Goal: Transaction & Acquisition: Purchase product/service

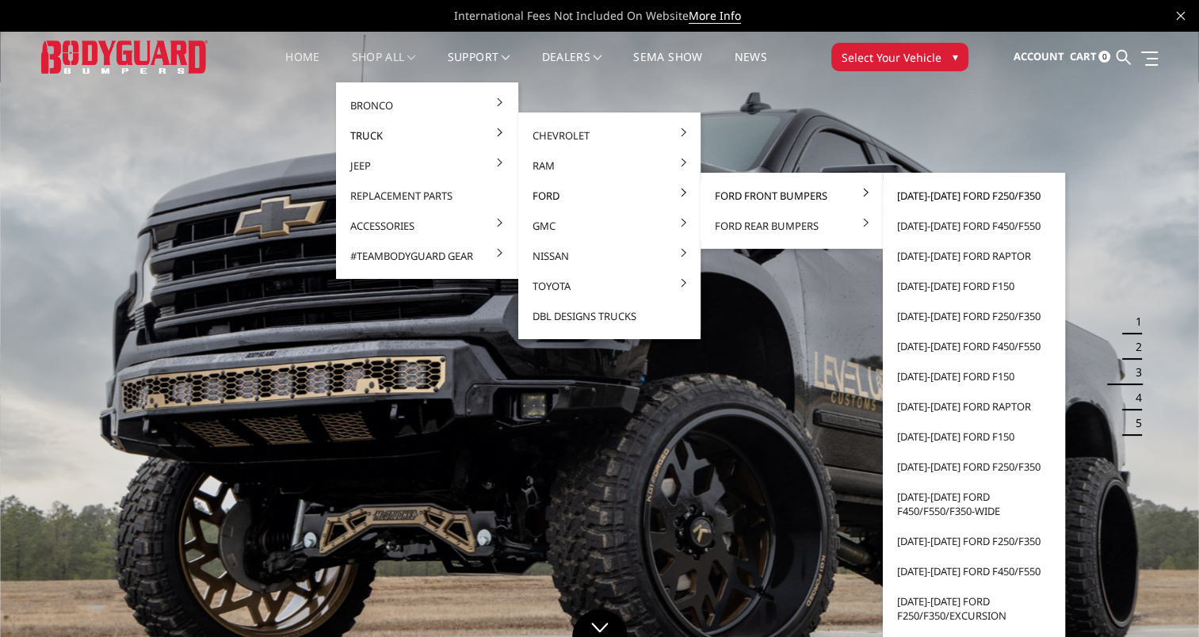
click at [924, 200] on link "[DATE]-[DATE] Ford F250/F350" at bounding box center [974, 196] width 170 height 30
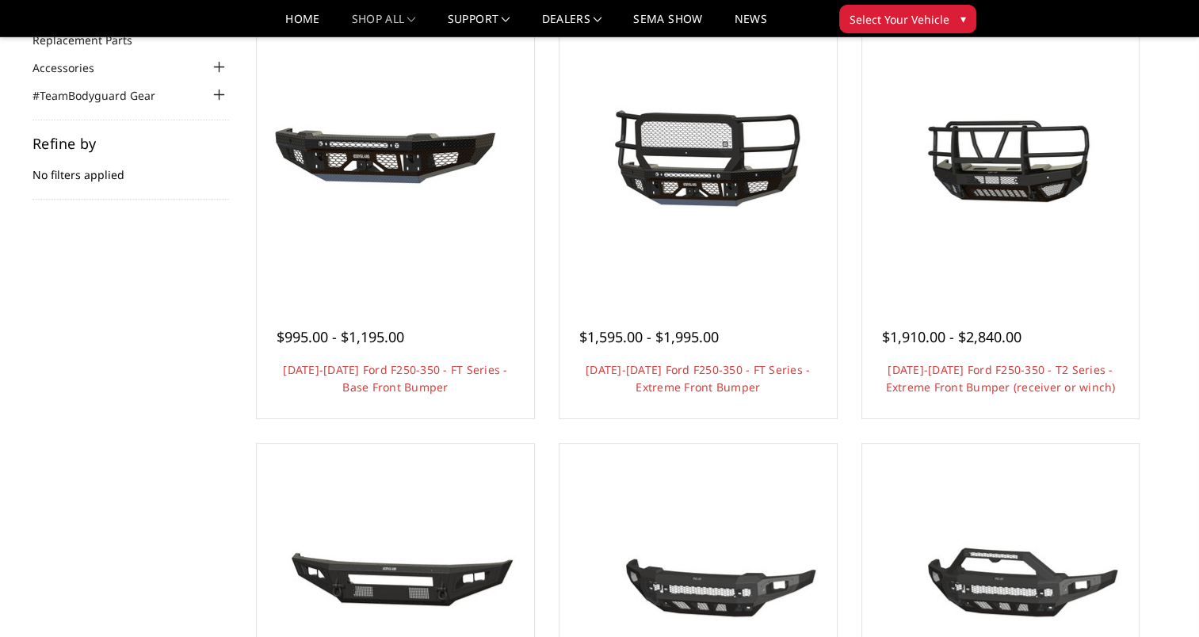
scroll to position [173, 0]
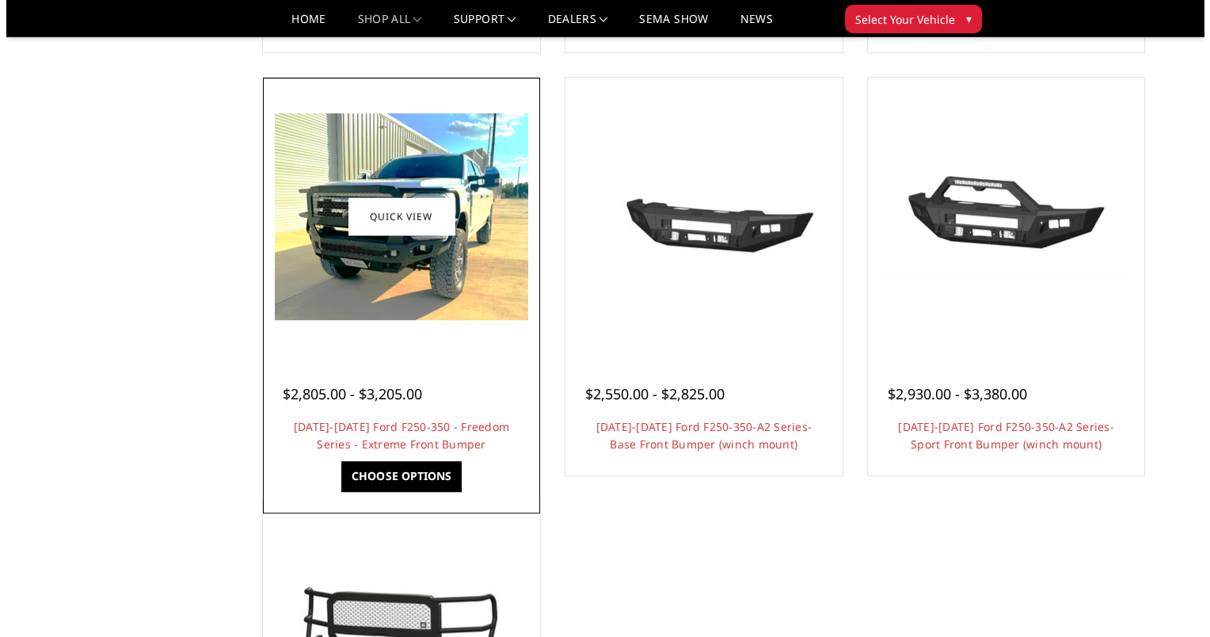
scroll to position [963, 0]
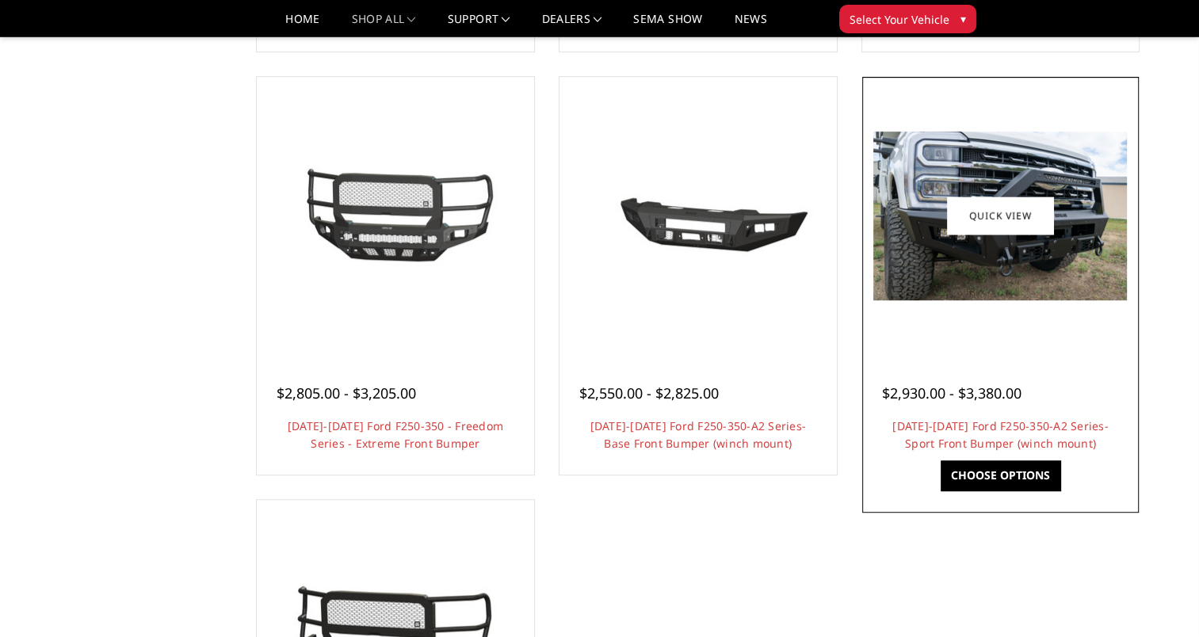
click at [935, 402] on span "$2,930.00 - $3,380.00" at bounding box center [951, 392] width 139 height 19
click at [1009, 197] on link "Quick view" at bounding box center [1000, 215] width 106 height 37
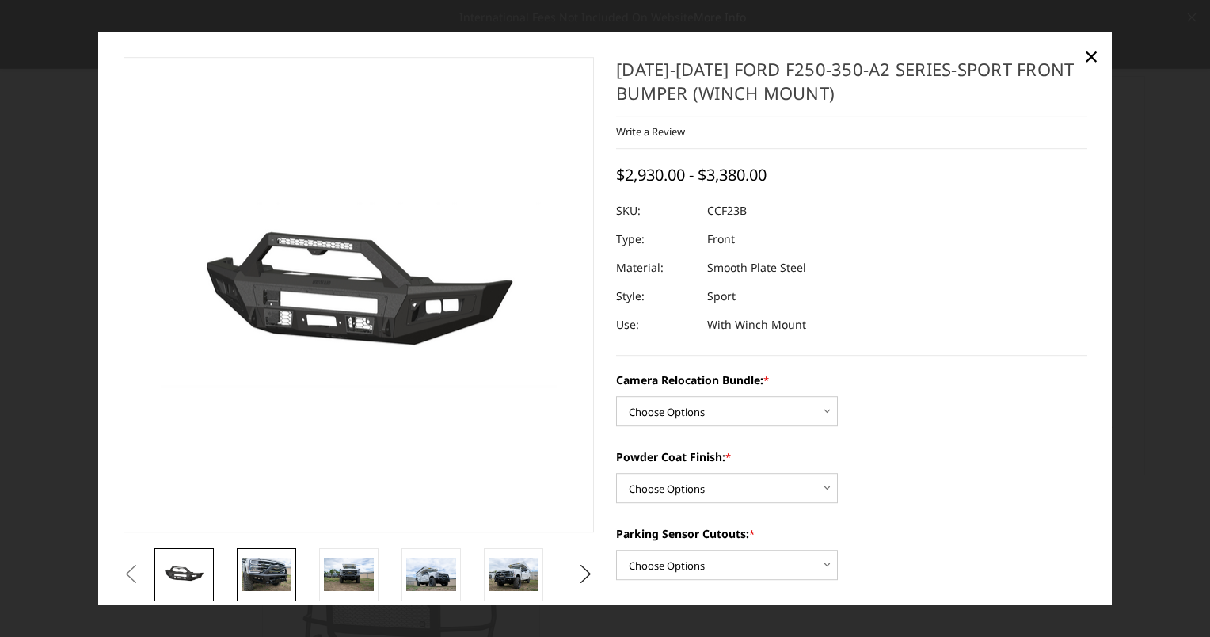
click at [266, 574] on img at bounding box center [267, 574] width 50 height 33
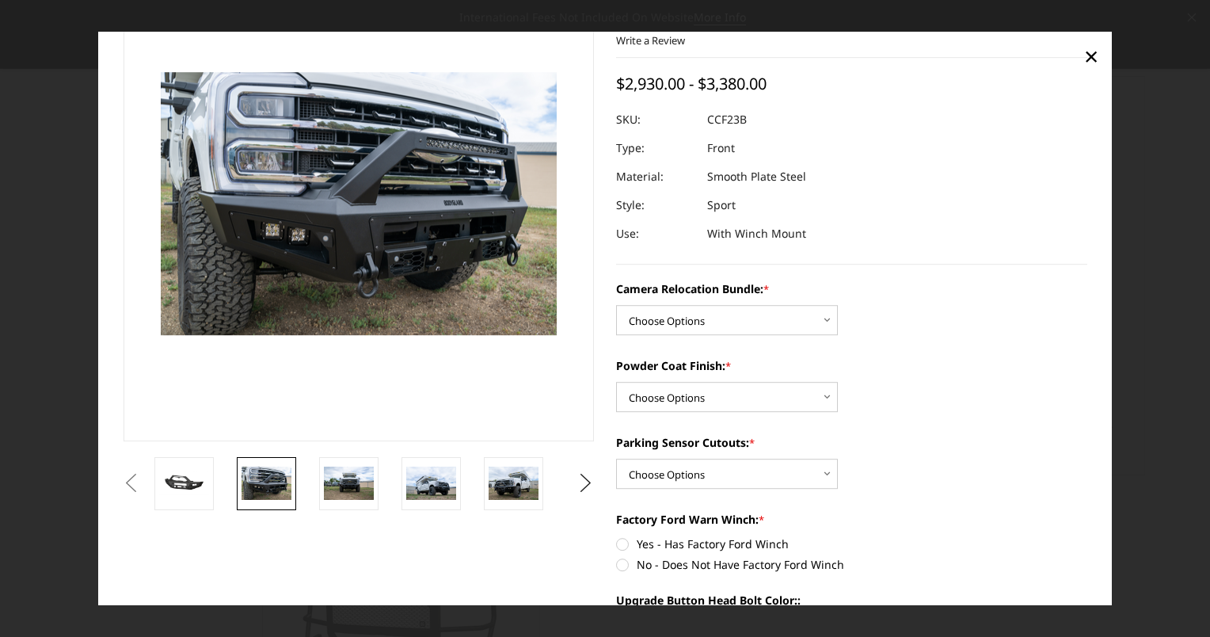
scroll to position [92, 0]
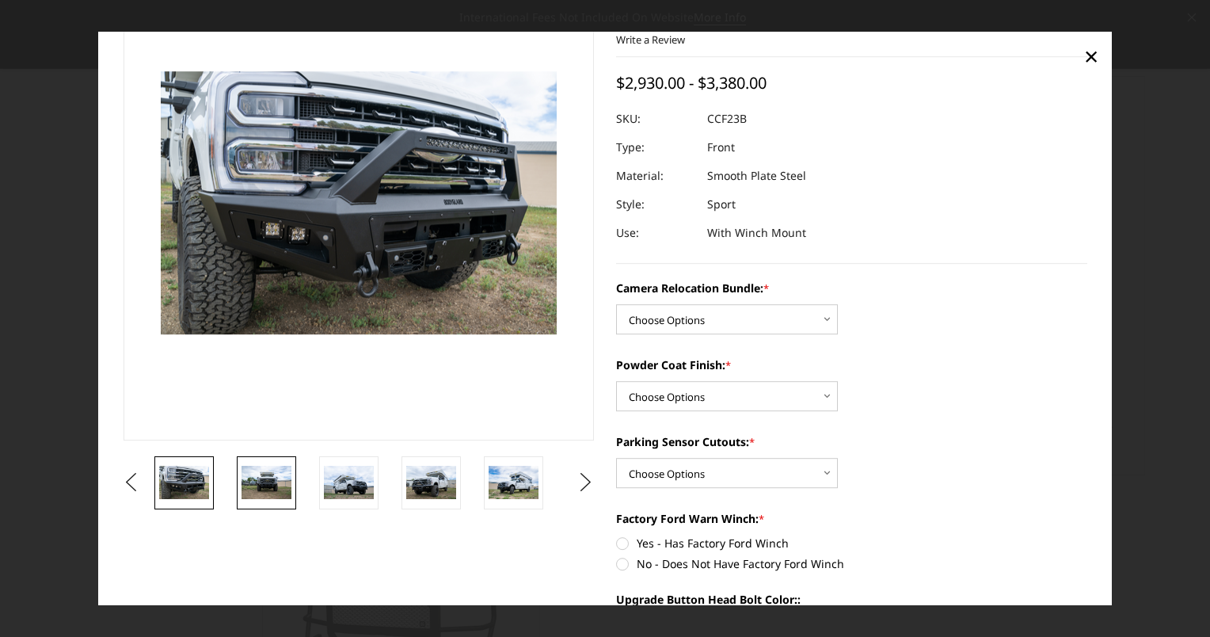
click at [269, 500] on link at bounding box center [266, 482] width 59 height 53
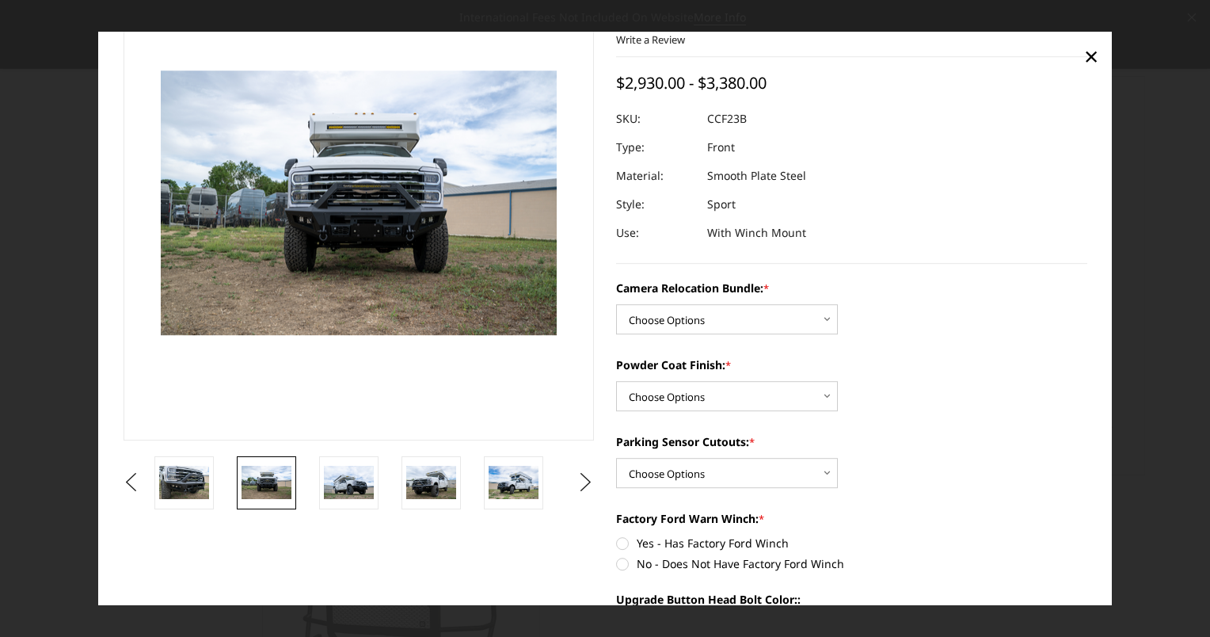
scroll to position [91, 0]
click at [324, 480] on img at bounding box center [349, 483] width 50 height 33
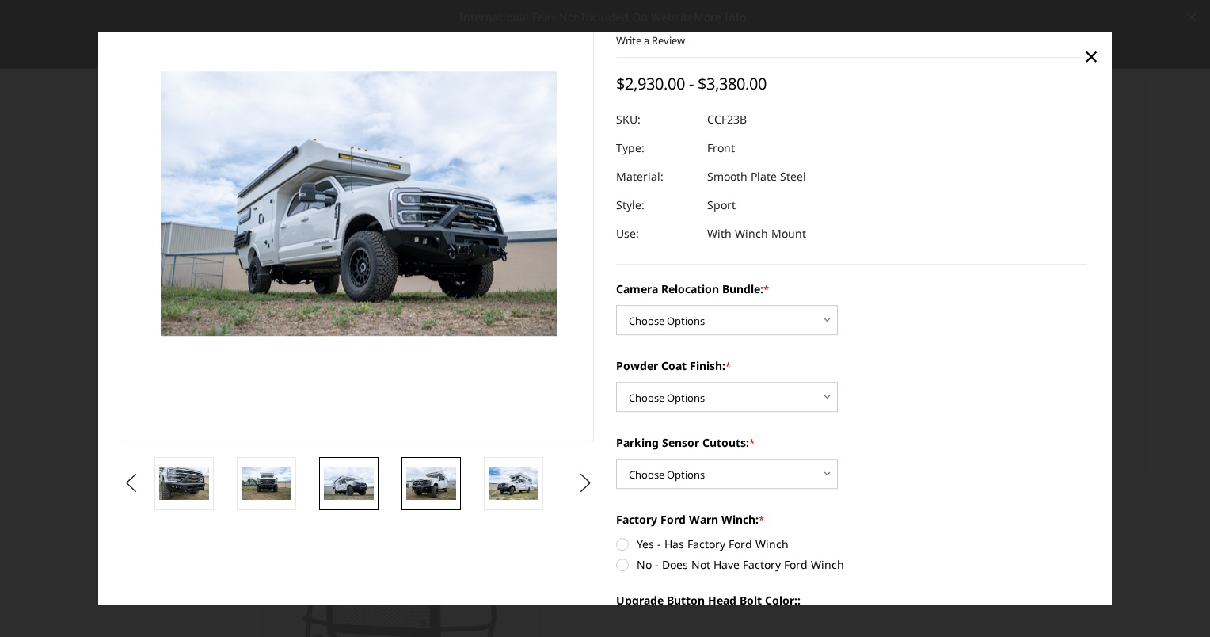
click at [446, 471] on img at bounding box center [431, 483] width 50 height 33
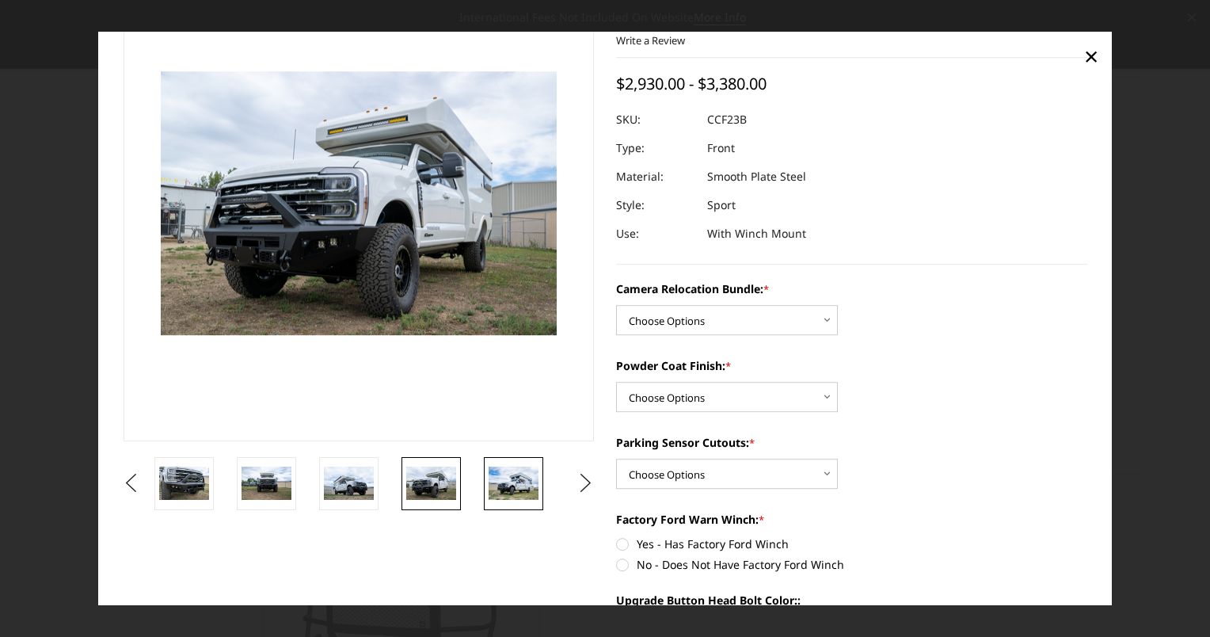
click at [510, 477] on img at bounding box center [514, 483] width 50 height 33
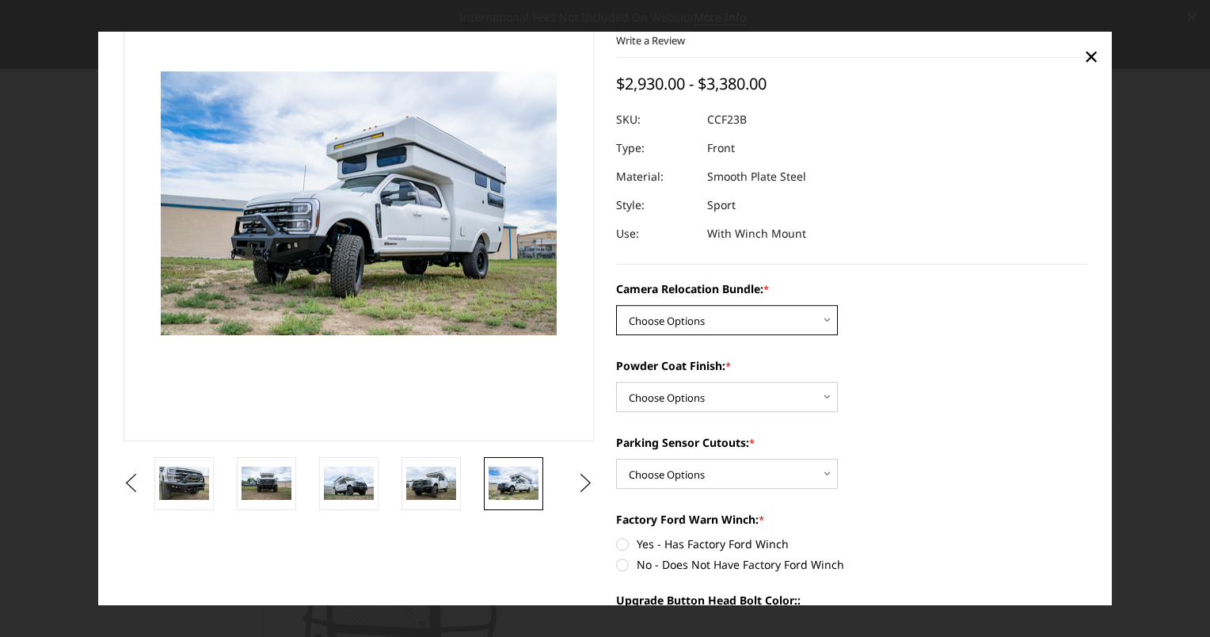
click at [710, 323] on select "Choose Options WITHOUT Camera Relocation Bundle WITH Camera Relocation Bundle" at bounding box center [727, 321] width 222 height 30
select select "2614"
click at [616, 306] on select "Choose Options WITHOUT Camera Relocation Bundle WITH Camera Relocation Bundle" at bounding box center [727, 321] width 222 height 30
click at [698, 383] on select "Choose Options Textured Black Powder Coat Bare Metal" at bounding box center [727, 398] width 222 height 30
select select "2613"
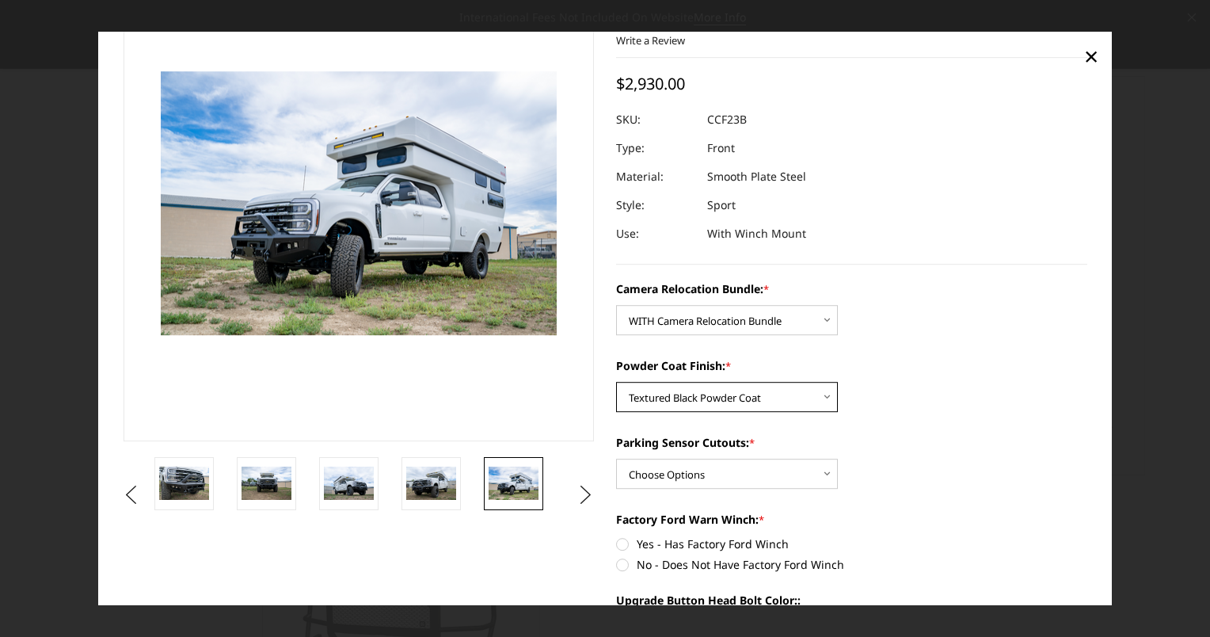
click at [616, 383] on select "Choose Options Textured Black Powder Coat Bare Metal" at bounding box center [727, 398] width 222 height 30
click at [682, 479] on select "Choose Options Yes - With Parking Sensor Cutouts No - Without Parking Sensor Cu…" at bounding box center [727, 474] width 222 height 30
select select "2610"
click at [616, 459] on select "Choose Options Yes - With Parking Sensor Cutouts No - Without Parking Sensor Cu…" at bounding box center [727, 474] width 222 height 30
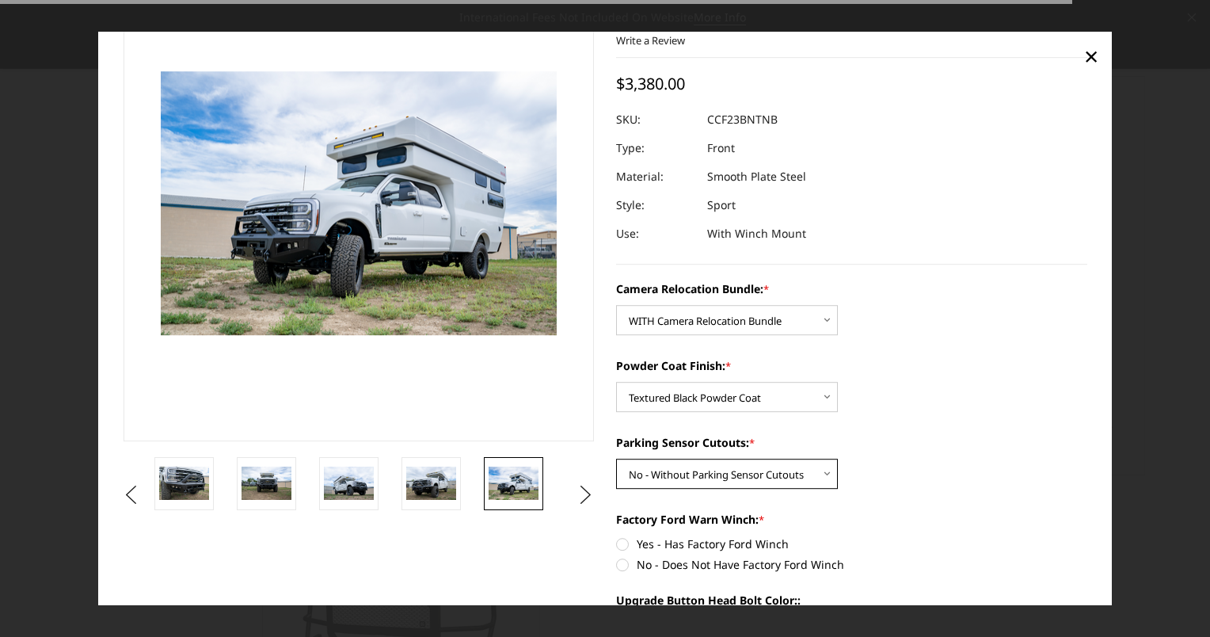
scroll to position [213, 0]
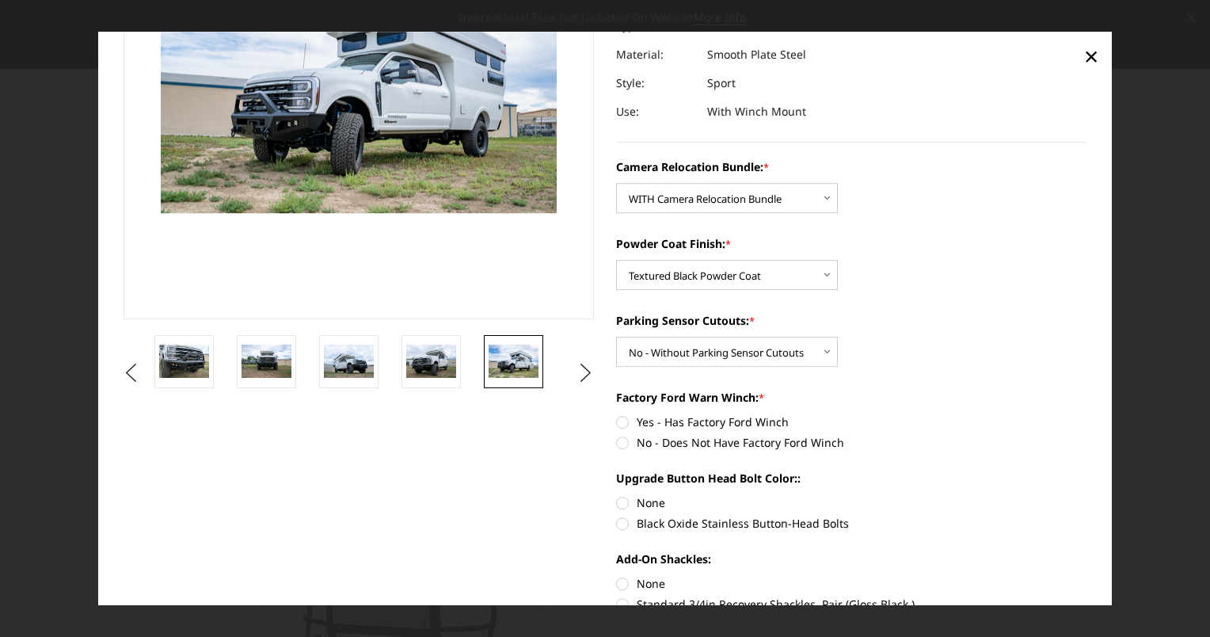
click at [617, 440] on label "No - Does Not Have Factory Ford Winch" at bounding box center [851, 443] width 471 height 17
click at [1088, 415] on input "No - Does Not Have Factory Ford Winch" at bounding box center [1088, 414] width 1 height 1
radio input "true"
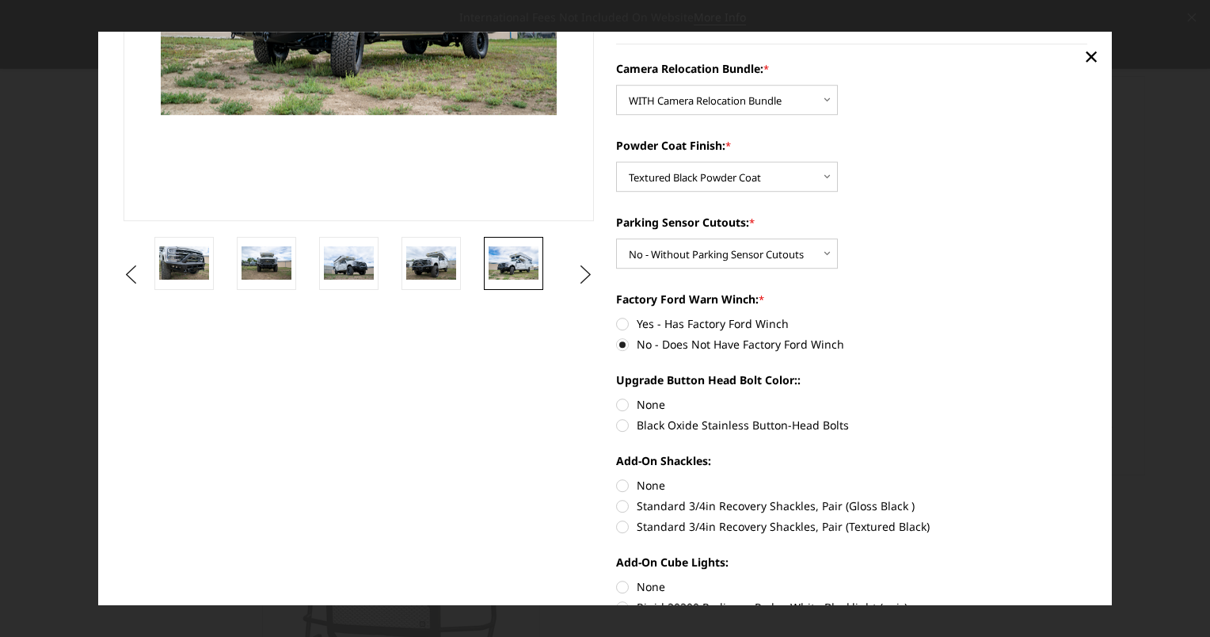
scroll to position [311, 0]
click at [624, 427] on label "Black Oxide Stainless Button-Head Bolts" at bounding box center [851, 426] width 471 height 17
click at [1088, 398] on input "Black Oxide Stainless Button-Head Bolts" at bounding box center [1088, 398] width 1 height 1
radio input "true"
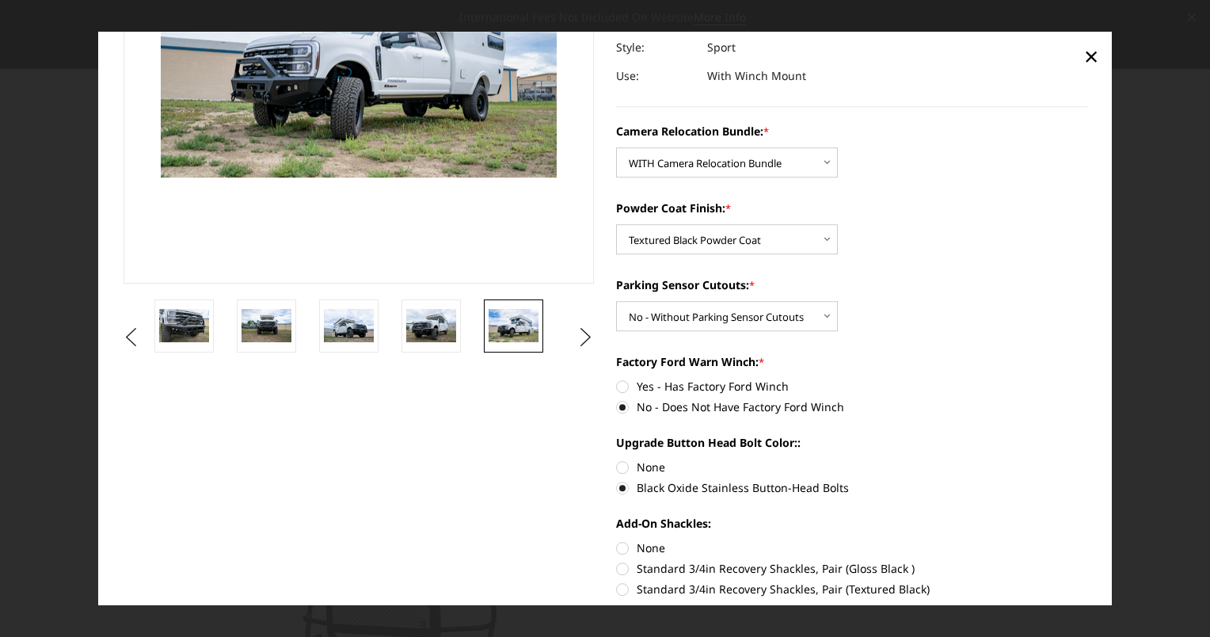
scroll to position [247, 0]
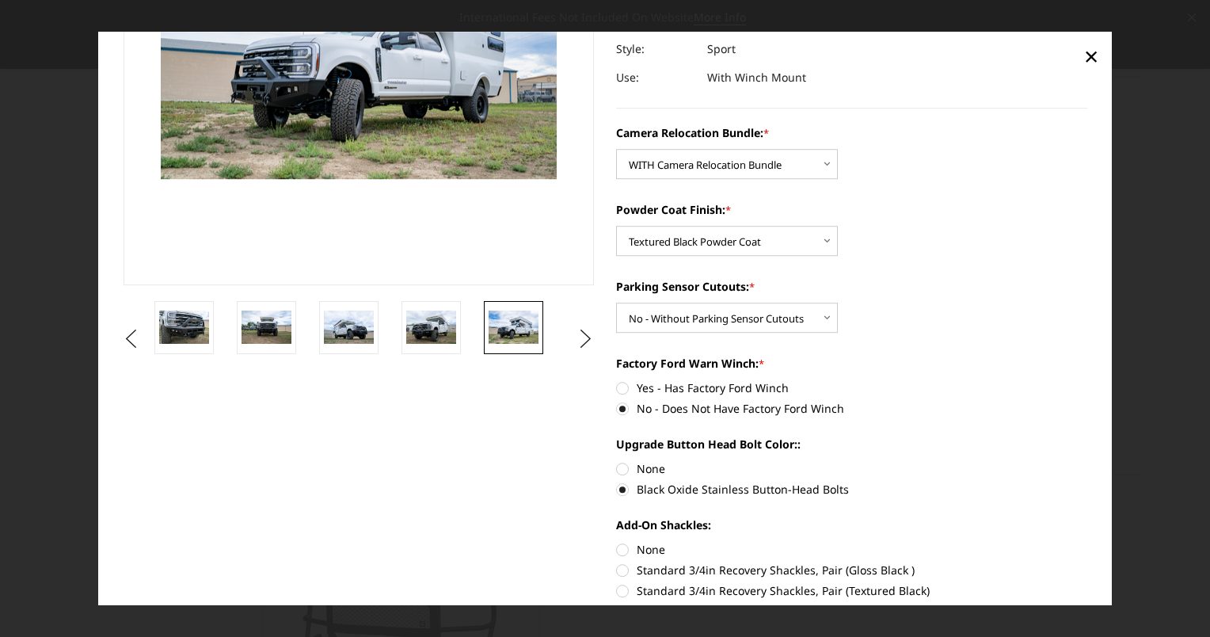
click at [619, 466] on label "None" at bounding box center [851, 469] width 471 height 17
click at [617, 462] on input "None" at bounding box center [616, 461] width 1 height 1
radio input "true"
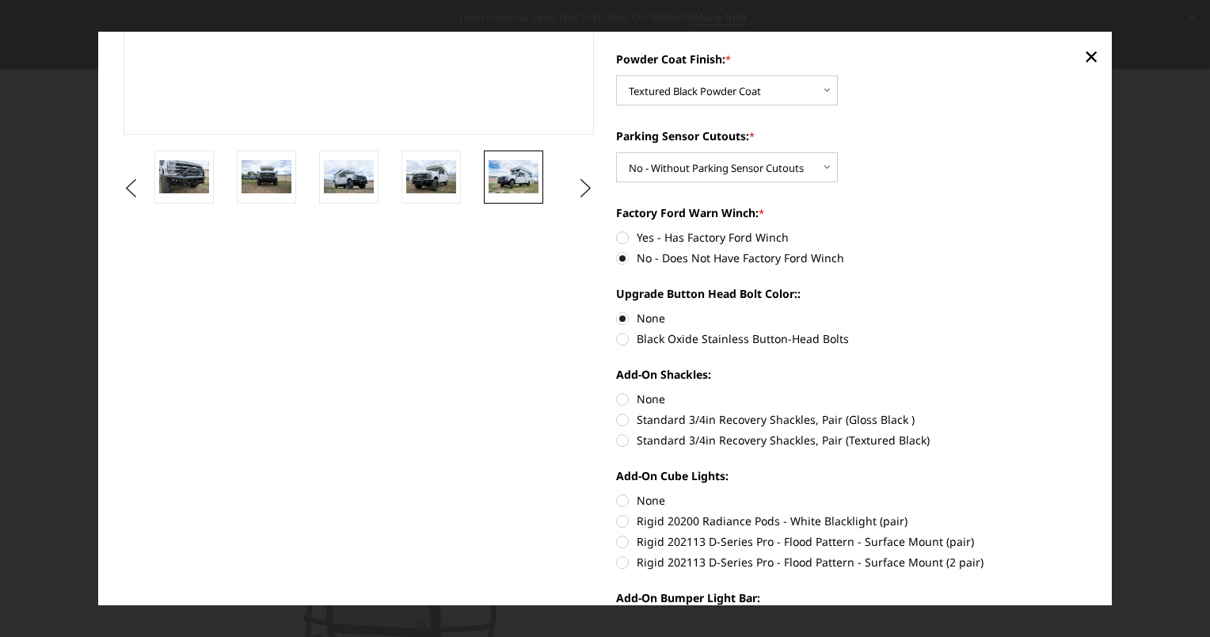
scroll to position [405, 0]
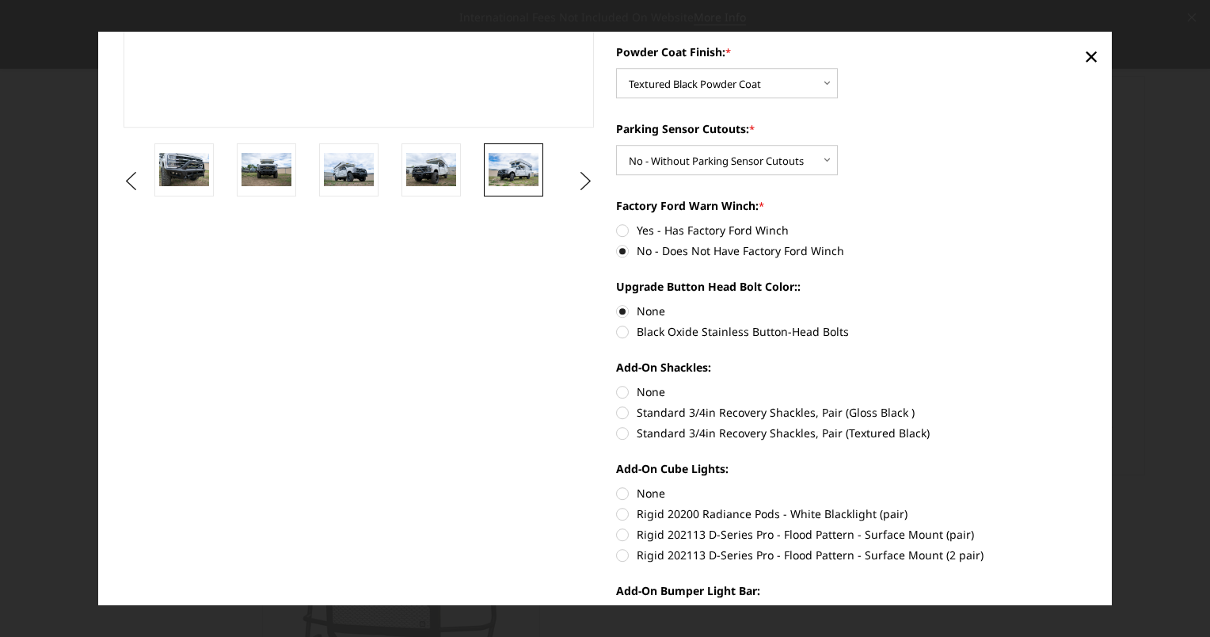
click at [618, 434] on label "Standard 3/4in Recovery Shackles, Pair (Textured Black)" at bounding box center [851, 433] width 471 height 17
click at [1088, 406] on input "Standard 3/4in Recovery Shackles, Pair (Textured Black)" at bounding box center [1088, 405] width 1 height 1
radio input "true"
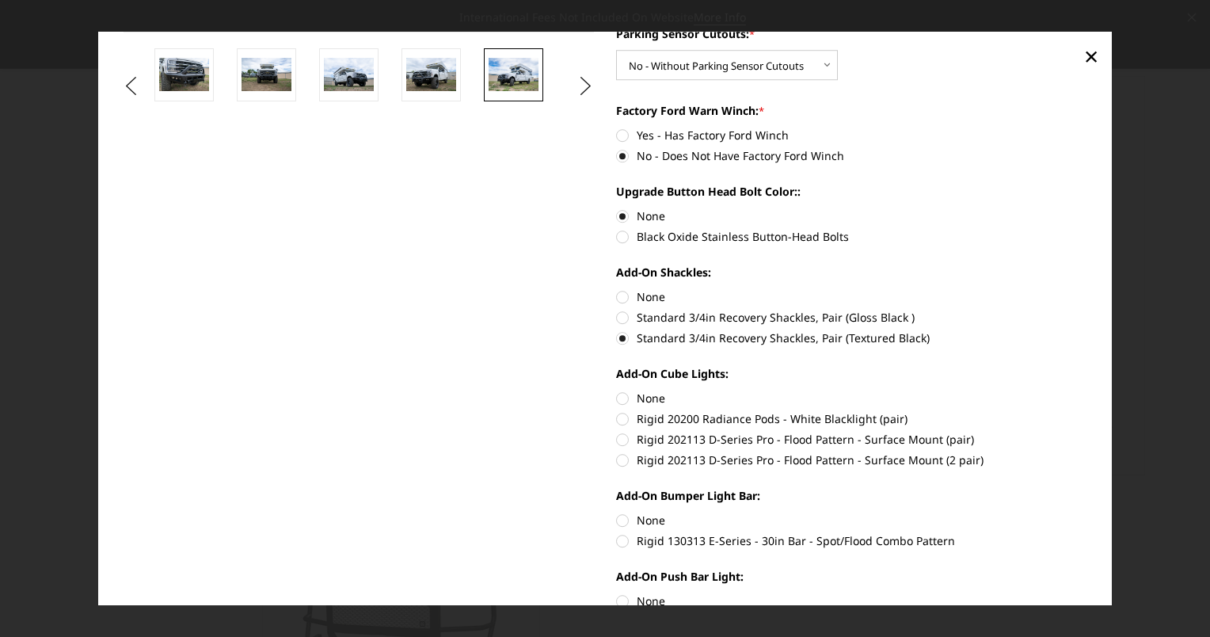
scroll to position [551, 0]
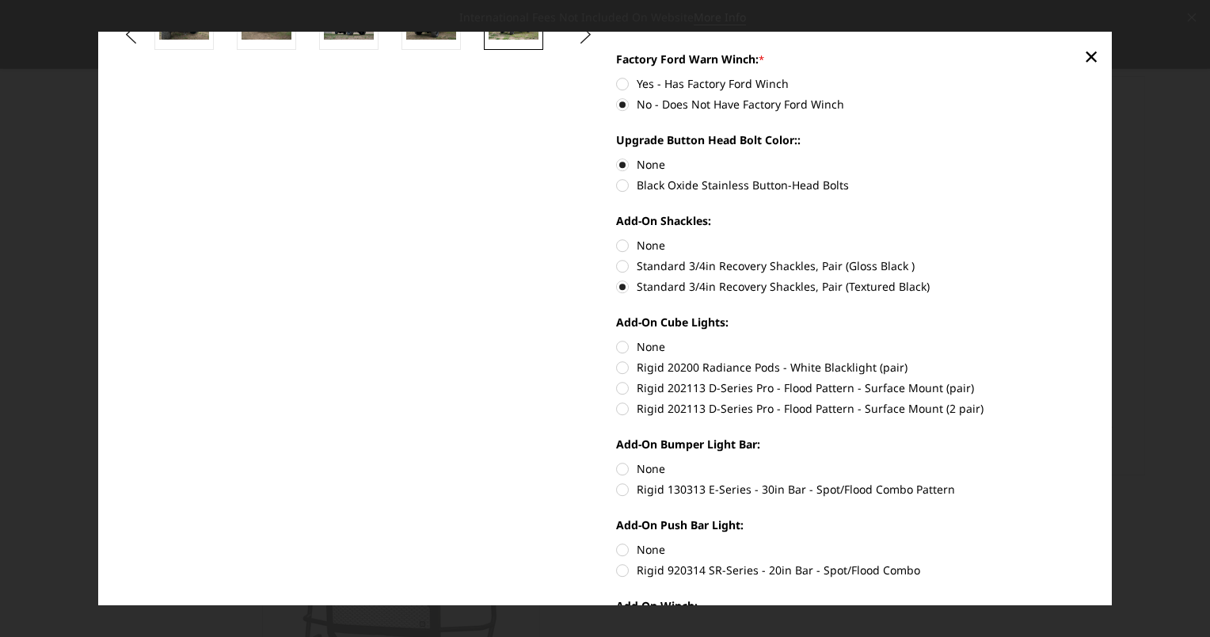
click at [623, 405] on label "Rigid 202113 D-Series Pro - Flood Pattern - Surface Mount (2 pair)" at bounding box center [851, 409] width 471 height 17
click at [1088, 381] on input "Rigid 202113 D-Series Pro - Flood Pattern - Surface Mount (2 pair)" at bounding box center [1088, 380] width 1 height 1
radio input "true"
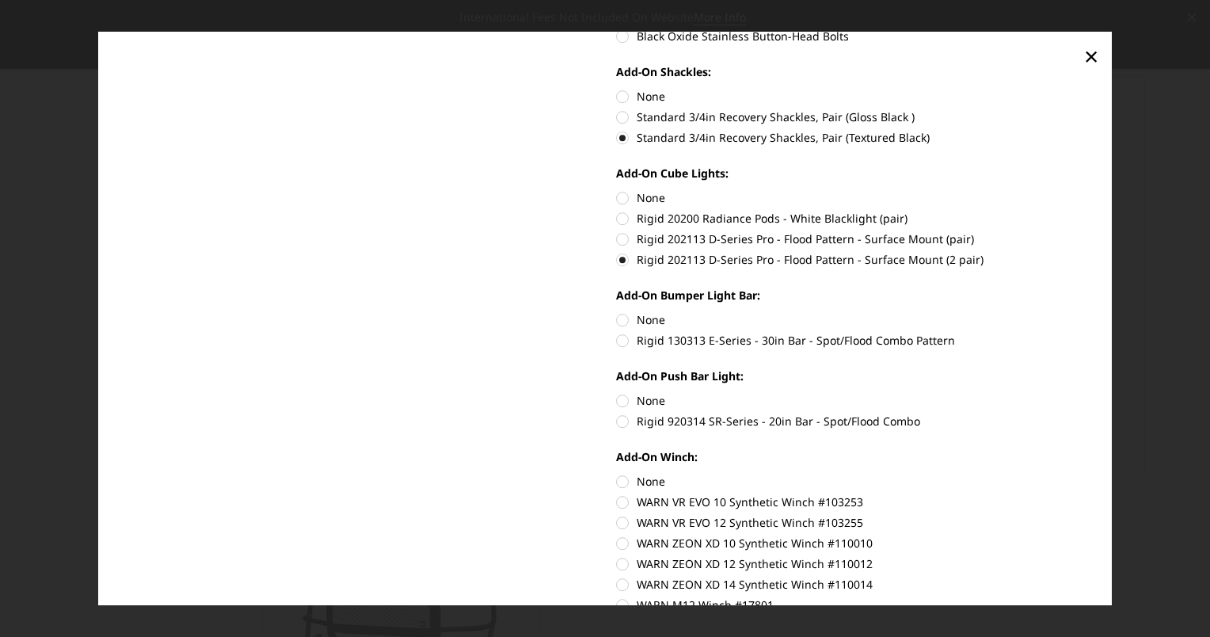
scroll to position [700, 0]
click at [622, 340] on label "Rigid 130313 E-Series - 30in Bar - Spot/Flood Combo Pattern" at bounding box center [851, 341] width 471 height 17
click at [1088, 313] on input "Rigid 130313 E-Series - 30in Bar - Spot/Flood Combo Pattern" at bounding box center [1088, 312] width 1 height 1
radio input "true"
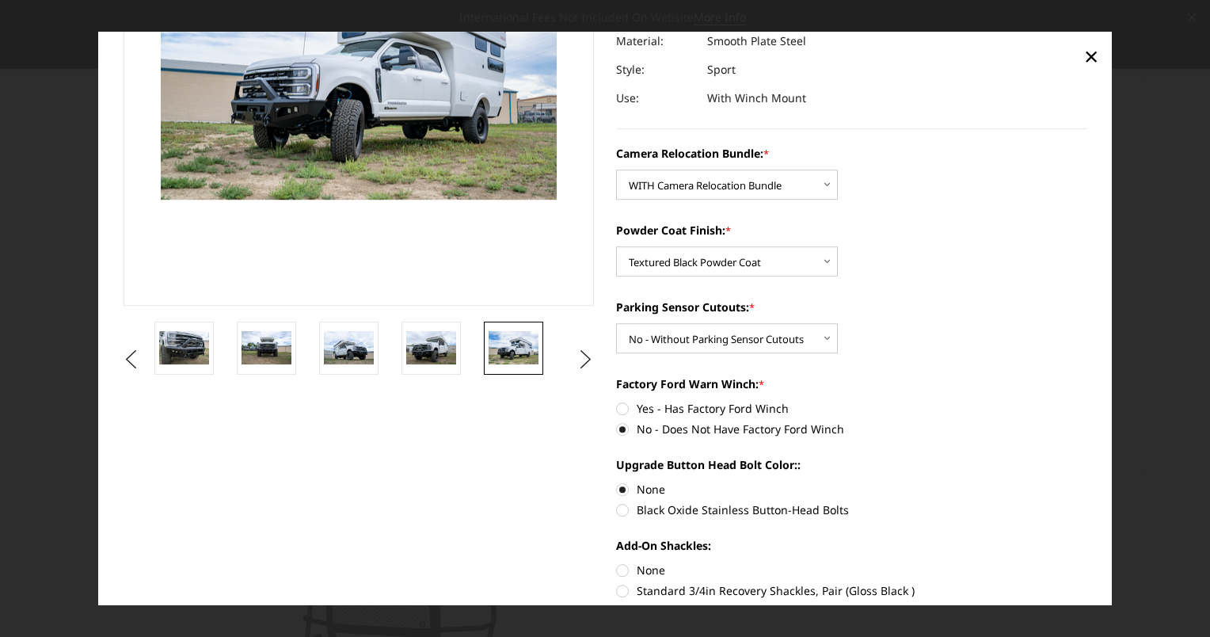
scroll to position [227, 0]
click at [620, 414] on label "Yes - Has Factory Ford Winch" at bounding box center [851, 409] width 471 height 17
click at [617, 402] on input "Yes - Has Factory Ford Winch" at bounding box center [616, 401] width 1 height 1
radio input "true"
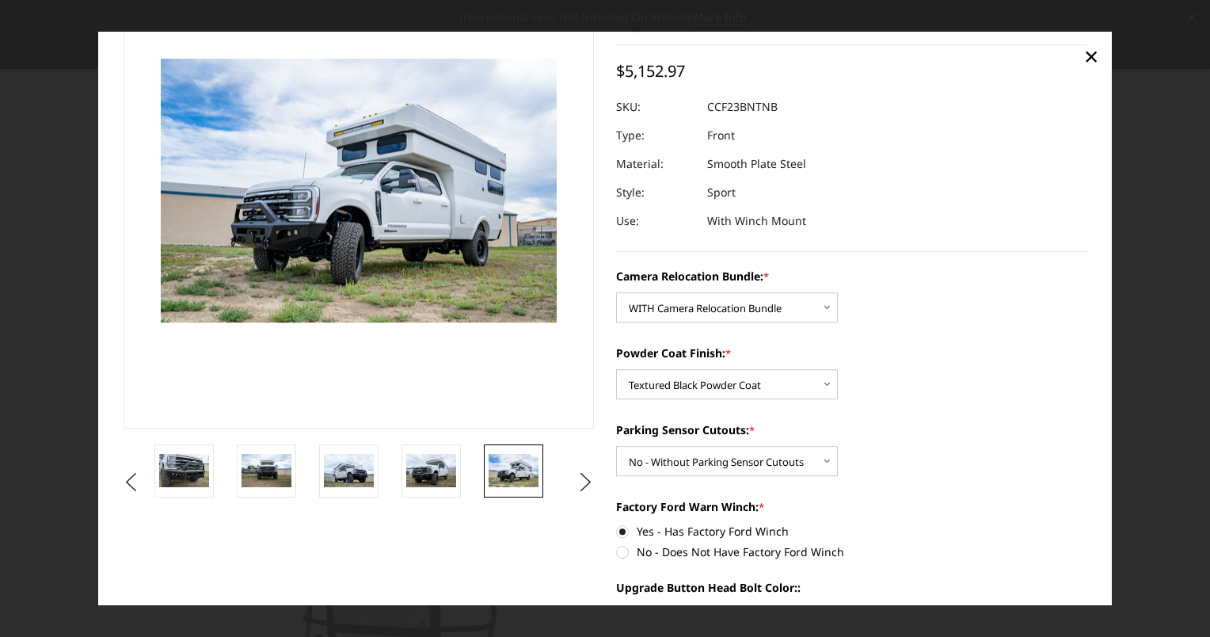
scroll to position [105, 0]
click at [578, 480] on button "Next" at bounding box center [586, 482] width 24 height 24
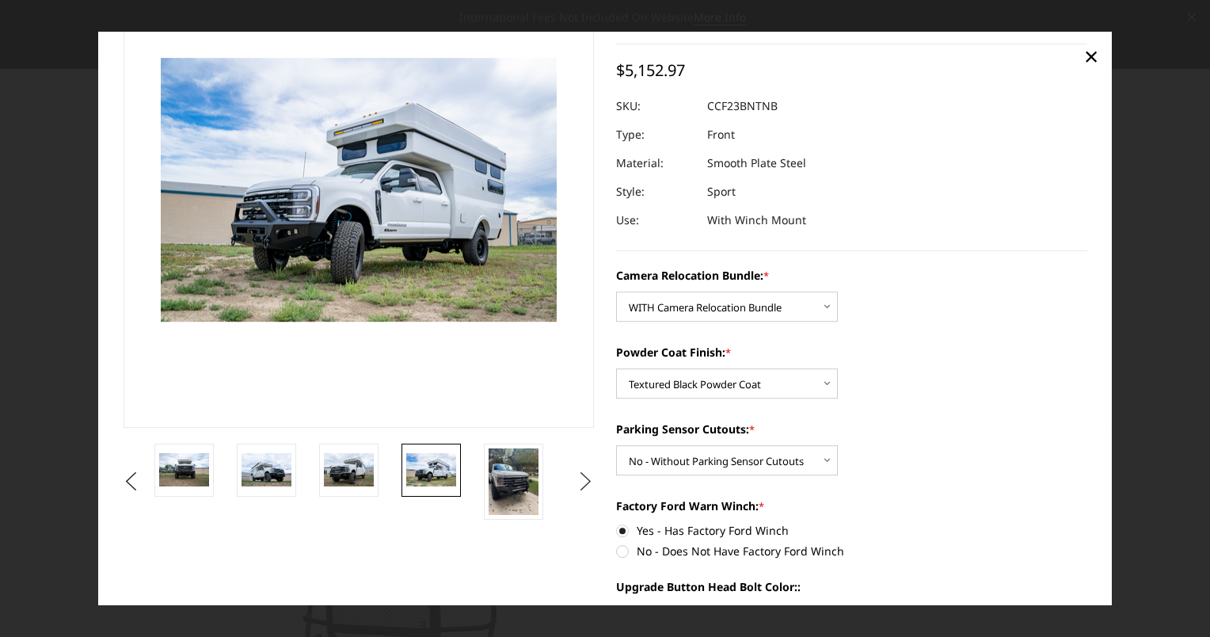
click at [578, 480] on button "Next" at bounding box center [586, 482] width 24 height 24
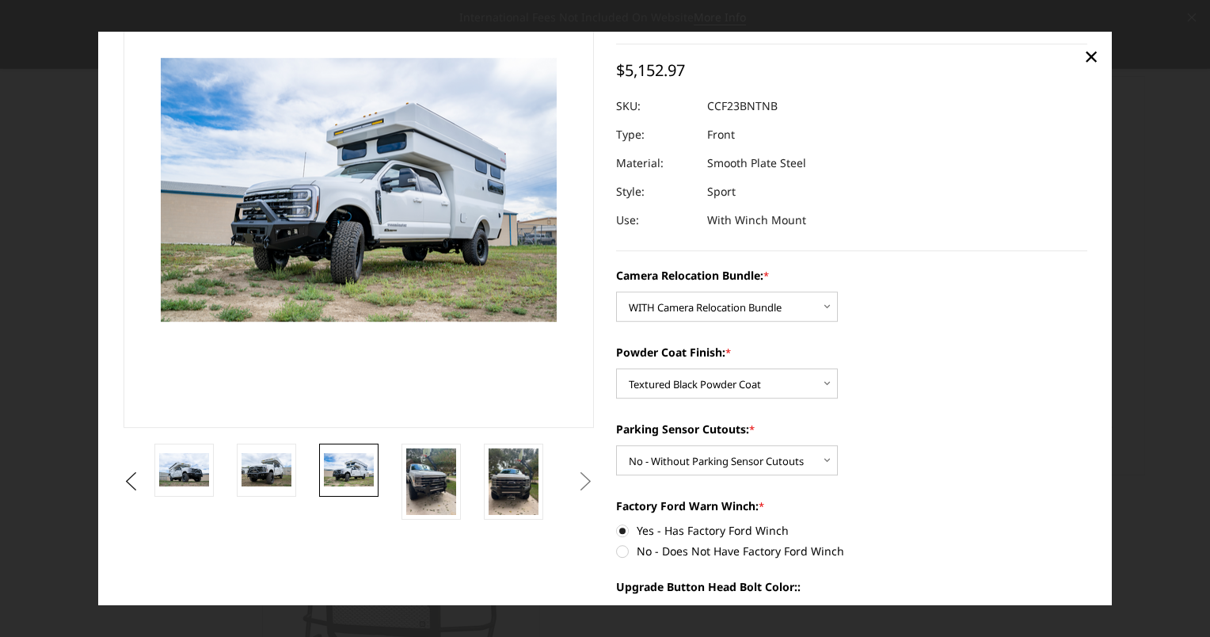
click at [578, 480] on button "Next" at bounding box center [586, 482] width 24 height 24
click at [510, 483] on img at bounding box center [514, 481] width 50 height 67
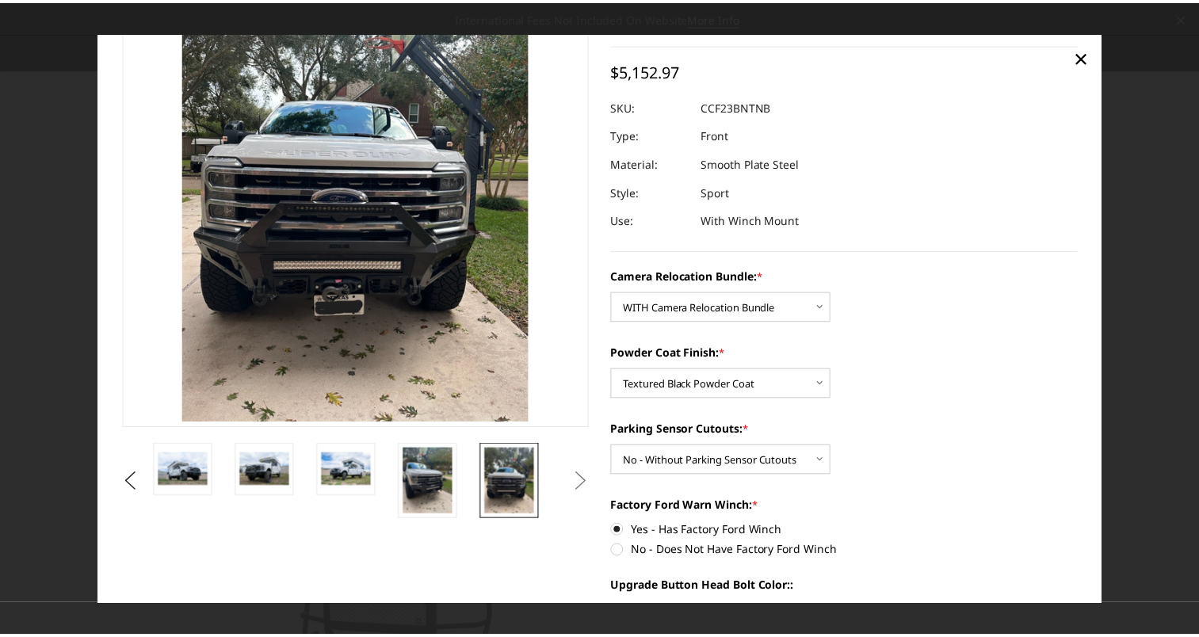
scroll to position [4, 0]
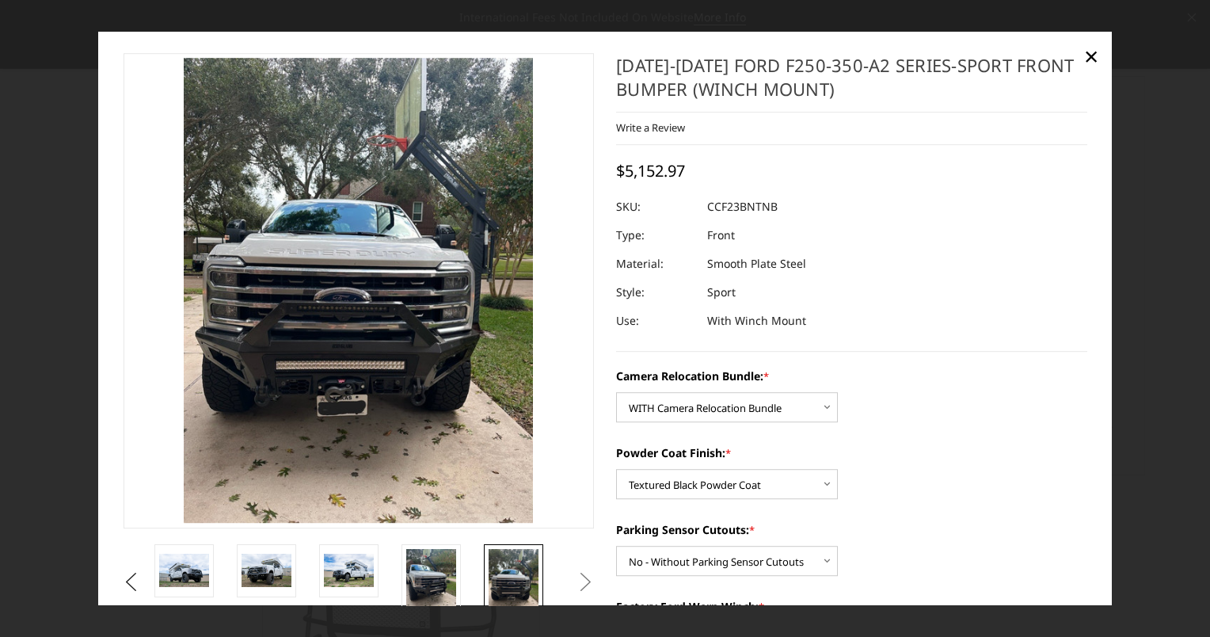
click at [510, 483] on img at bounding box center [358, 291] width 349 height 466
click at [574, 574] on button "Next" at bounding box center [586, 582] width 24 height 24
click at [1083, 57] on link "×" at bounding box center [1091, 56] width 25 height 25
